Goal: Communication & Community: Answer question/provide support

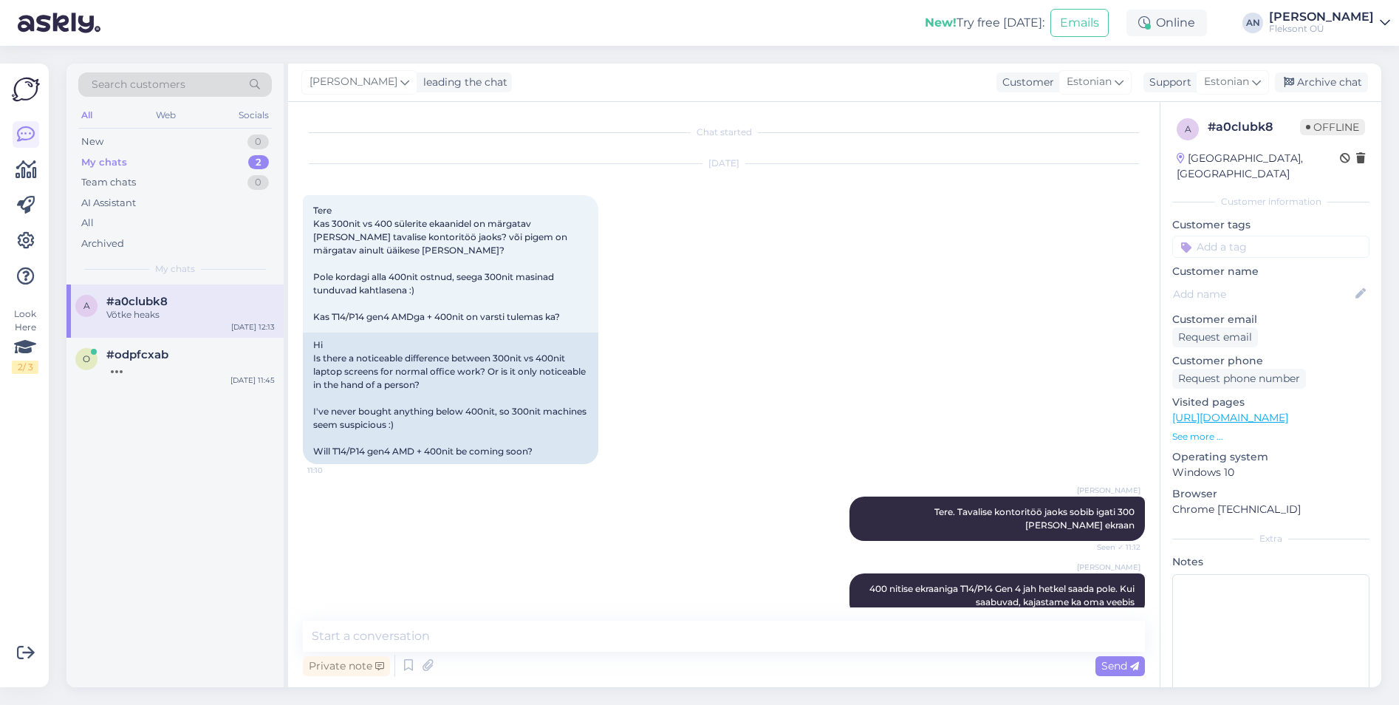
scroll to position [8728, 0]
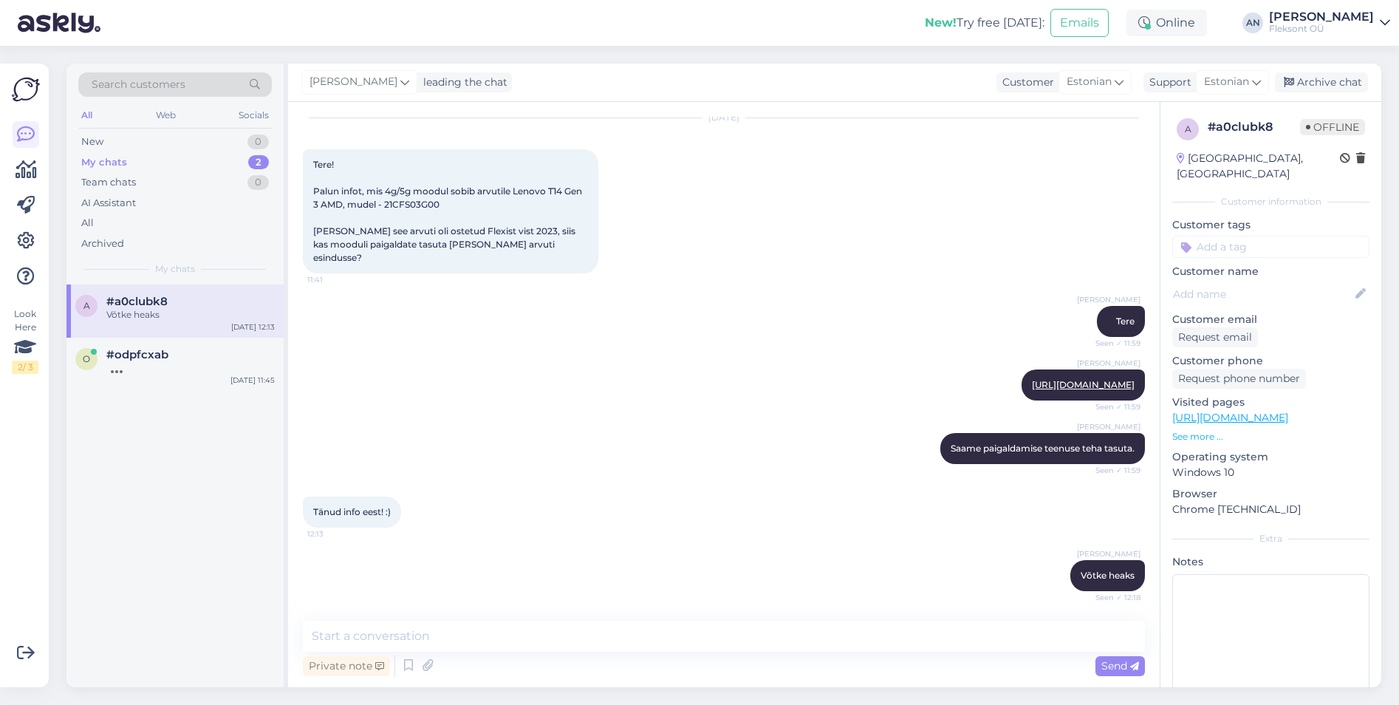
click at [142, 298] on span "#a0clubk8" at bounding box center [136, 301] width 61 height 13
click at [1314, 83] on div "Archive chat" at bounding box center [1321, 82] width 93 height 20
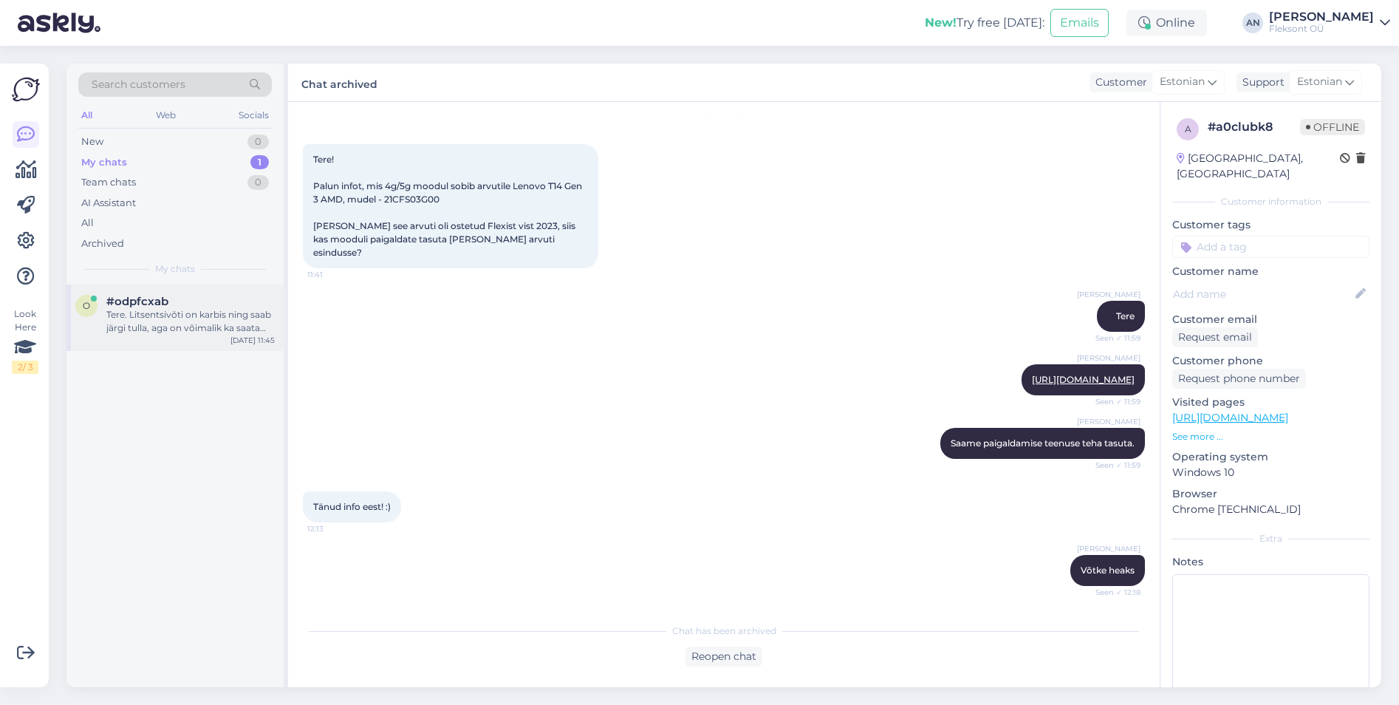
click at [149, 306] on span "#odpfcxab" at bounding box center [137, 301] width 62 height 13
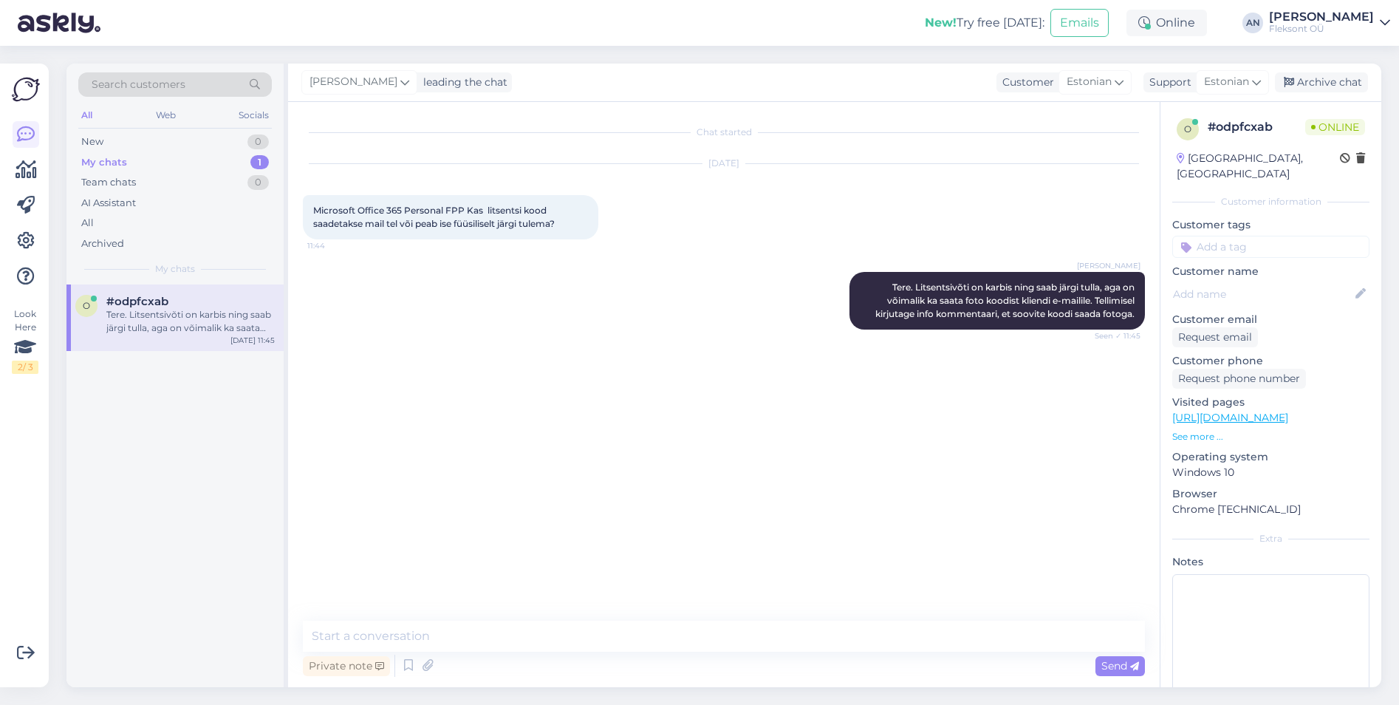
scroll to position [0, 0]
click at [676, 353] on div "Chat started [DATE] Microsoft Office 365 Personal FPP Kas litsentsi kood saadet…" at bounding box center [730, 362] width 855 height 490
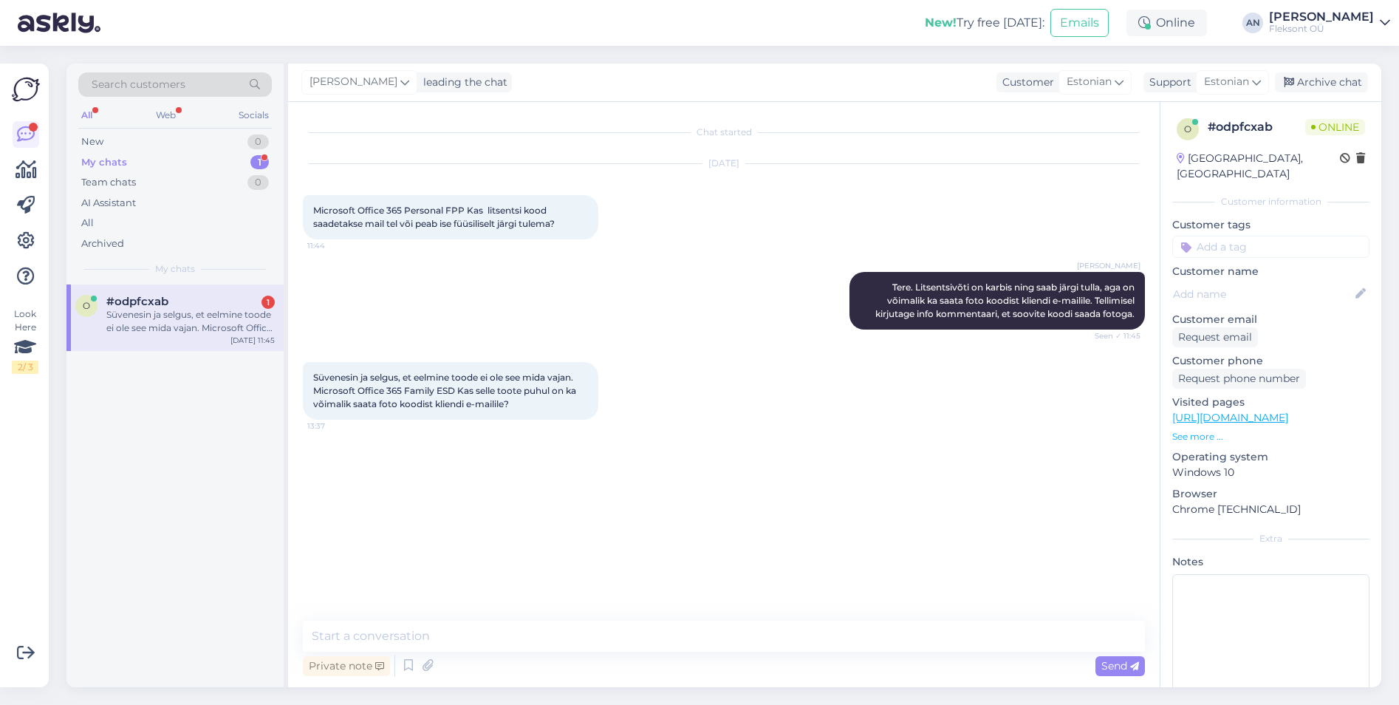
click at [950, 493] on div "Chat started [DATE] Microsoft Office 365 Personal FPP Kas litsentsi kood saadet…" at bounding box center [730, 362] width 855 height 490
click at [431, 628] on textarea at bounding box center [724, 635] width 842 height 31
click at [432, 623] on textarea at bounding box center [724, 635] width 842 height 31
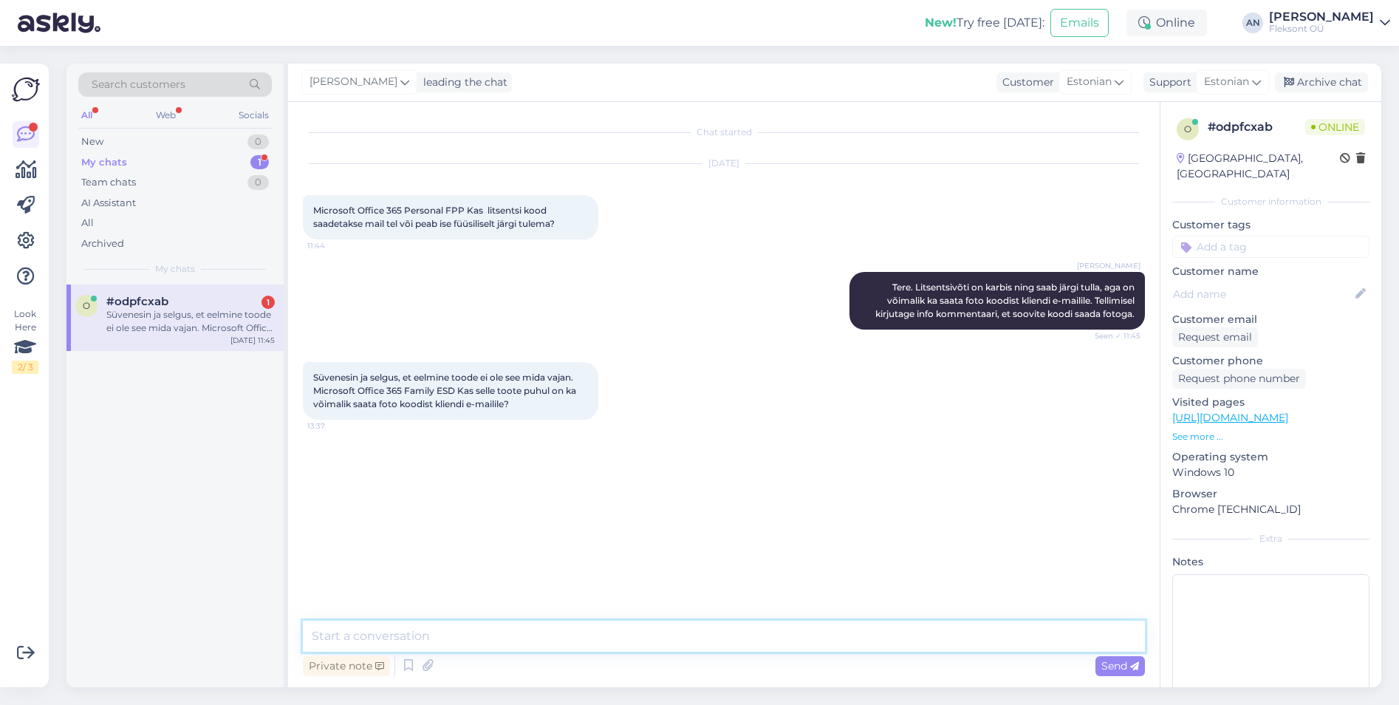
click at [432, 623] on textarea at bounding box center [724, 635] width 842 height 31
click at [425, 634] on textarea at bounding box center [724, 635] width 842 height 31
type textarea "ESD litsents ongi digitaalne ja saadetakse link koos litsentsiga kliendi e-mail…"
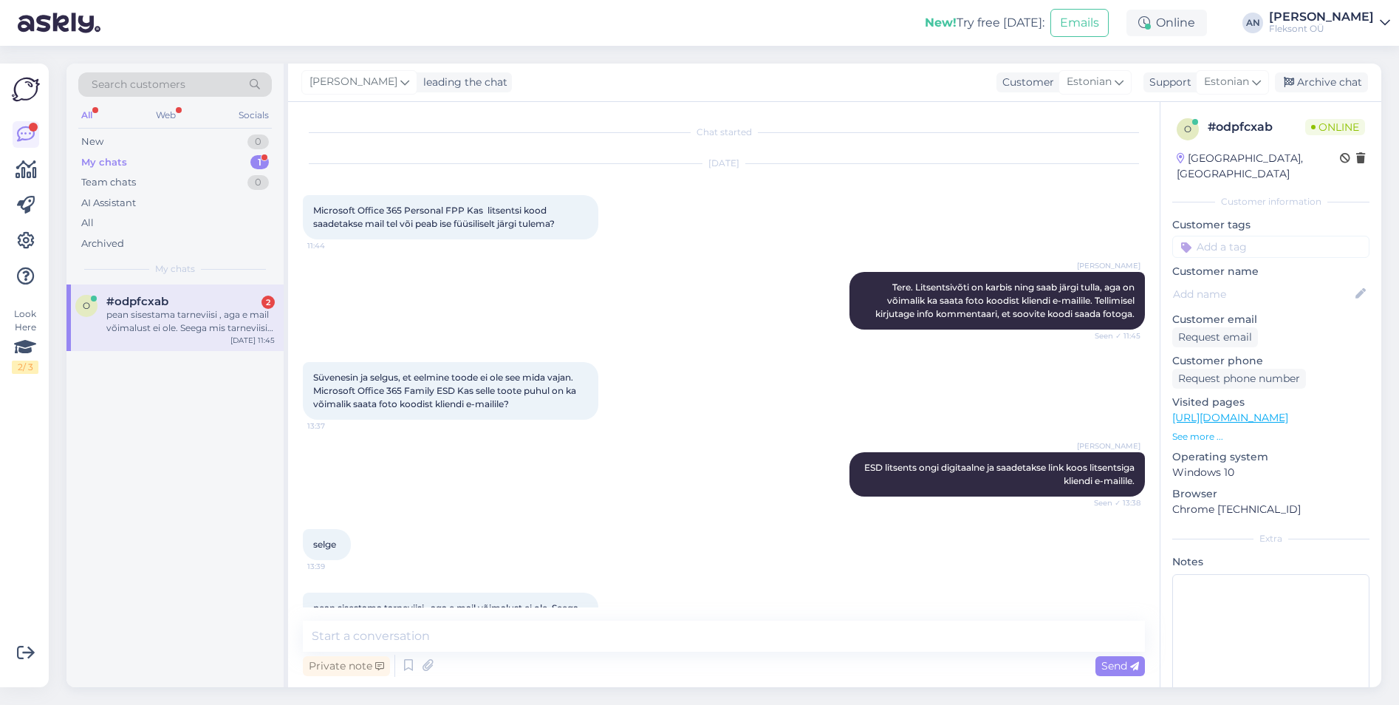
scroll to position [46, 0]
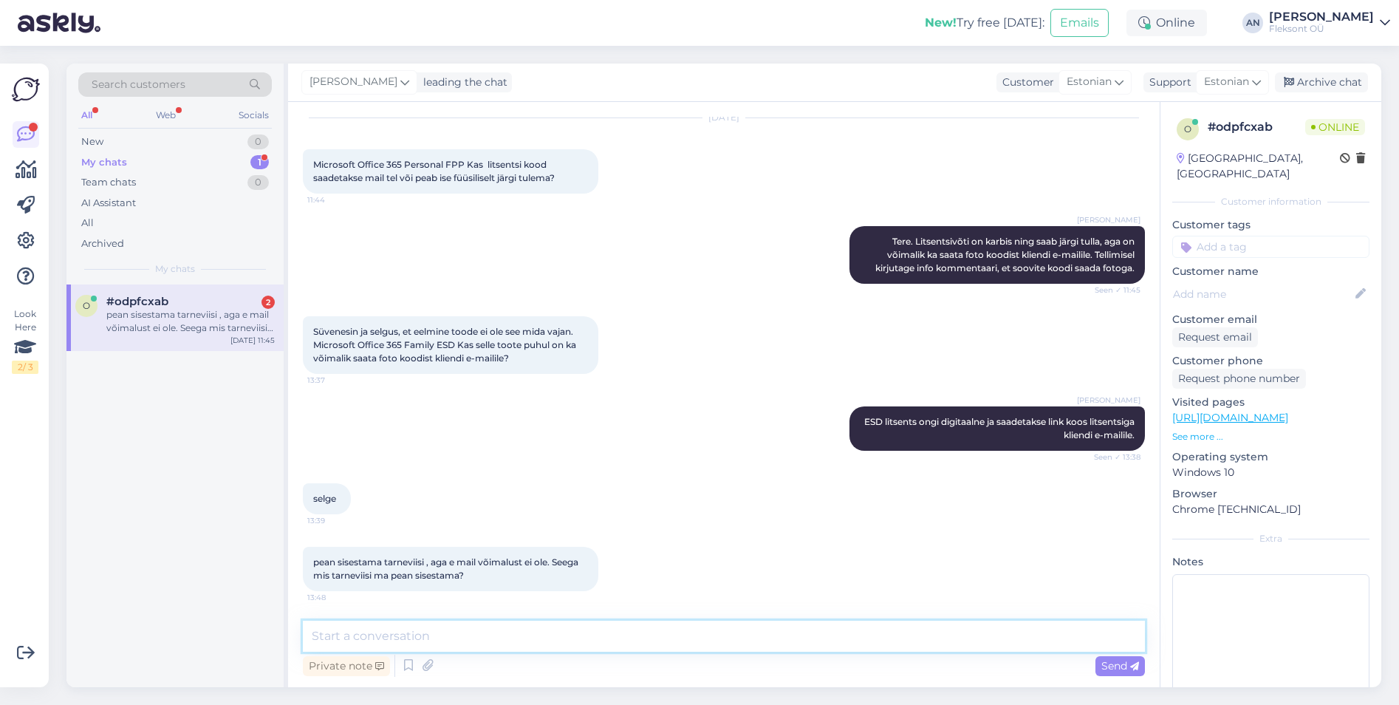
click at [431, 637] on textarea at bounding box center [724, 635] width 842 height 31
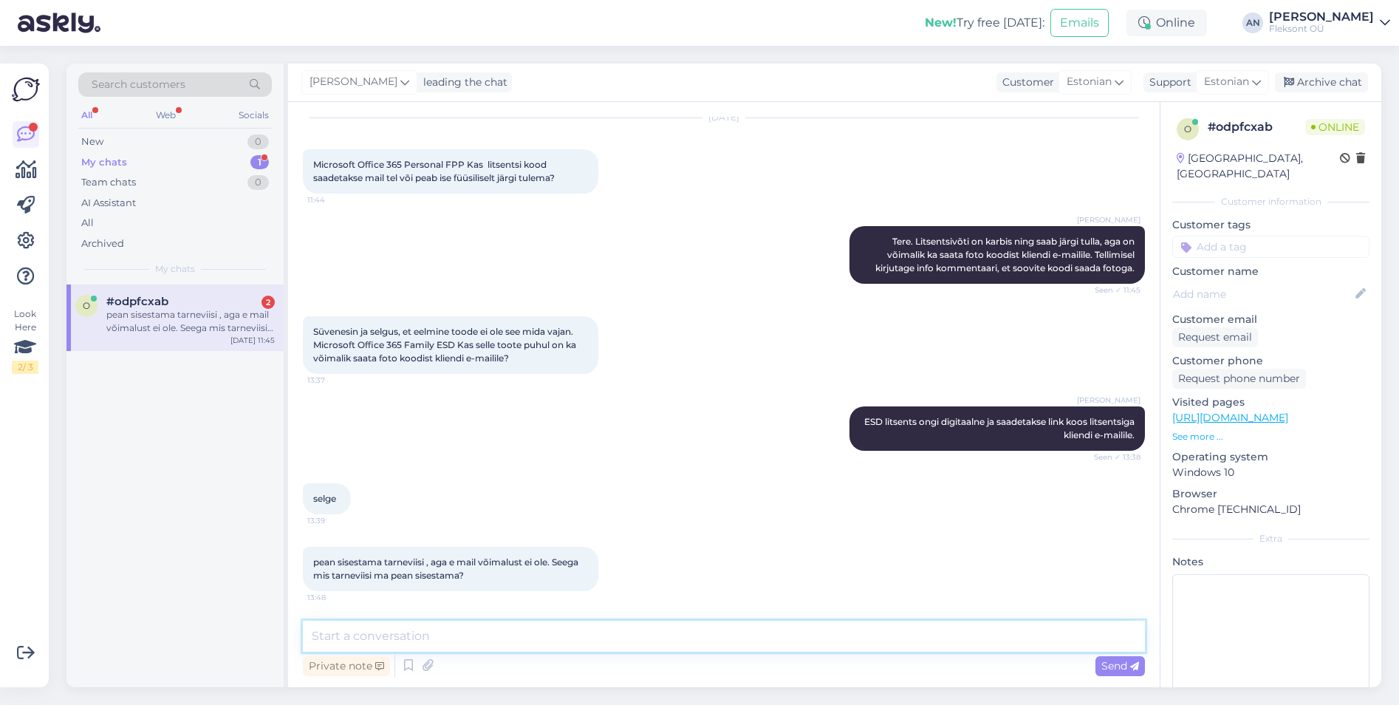
click at [431, 637] on textarea at bounding box center [724, 635] width 842 height 31
type textarea "Pange tarneviisiks ikkagi pood, sest meie müügimehed teavad, et see on digitaal…"
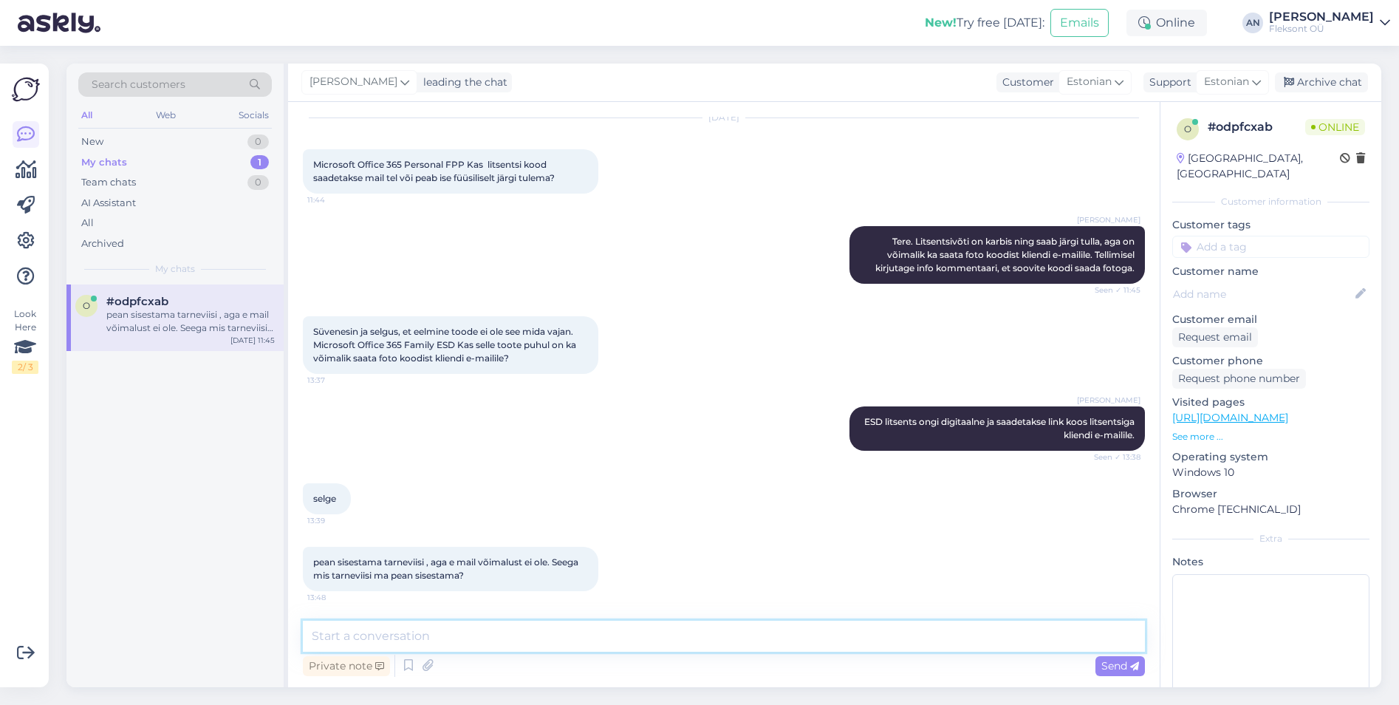
scroll to position [123, 0]
